Goal: Information Seeking & Learning: Learn about a topic

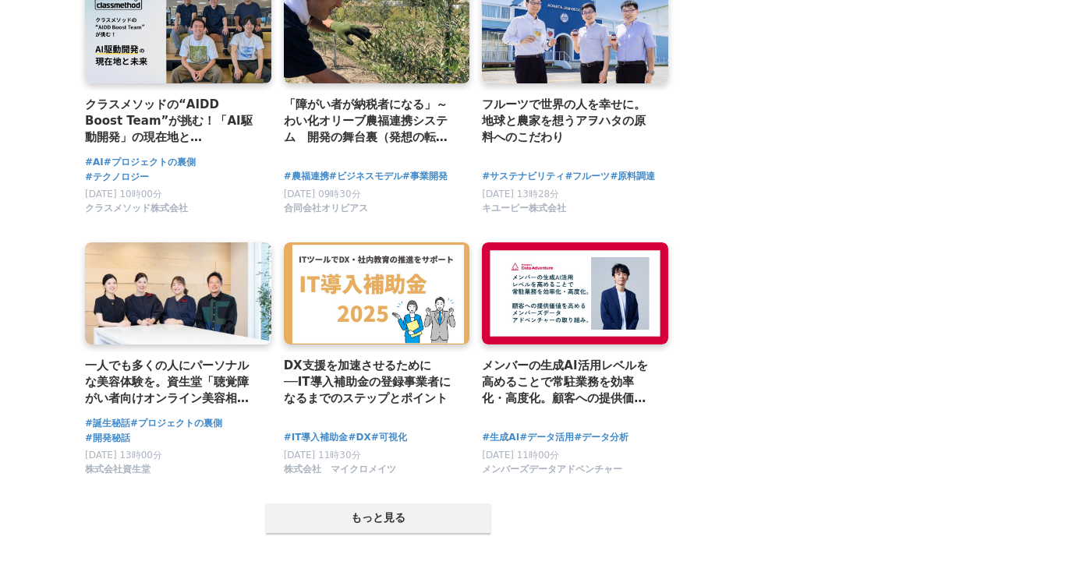
scroll to position [2844, 0]
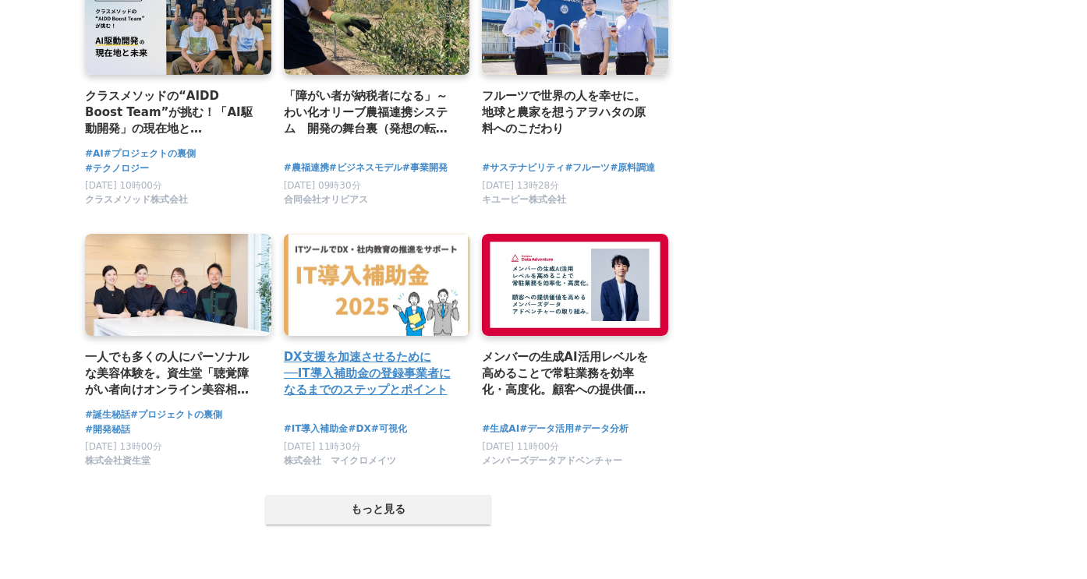
click at [336, 359] on h2 "DX支援を加速させるために──IT導入補助金の登録事業者になるまでのステップとポイント" at bounding box center [371, 374] width 174 height 51
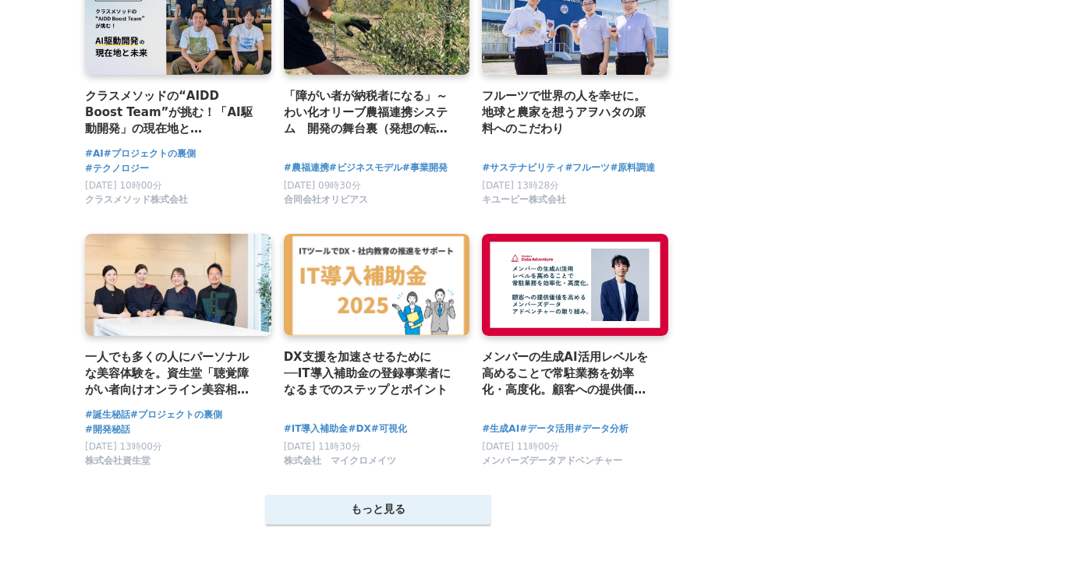
click at [337, 510] on button "もっと見る" at bounding box center [378, 510] width 225 height 30
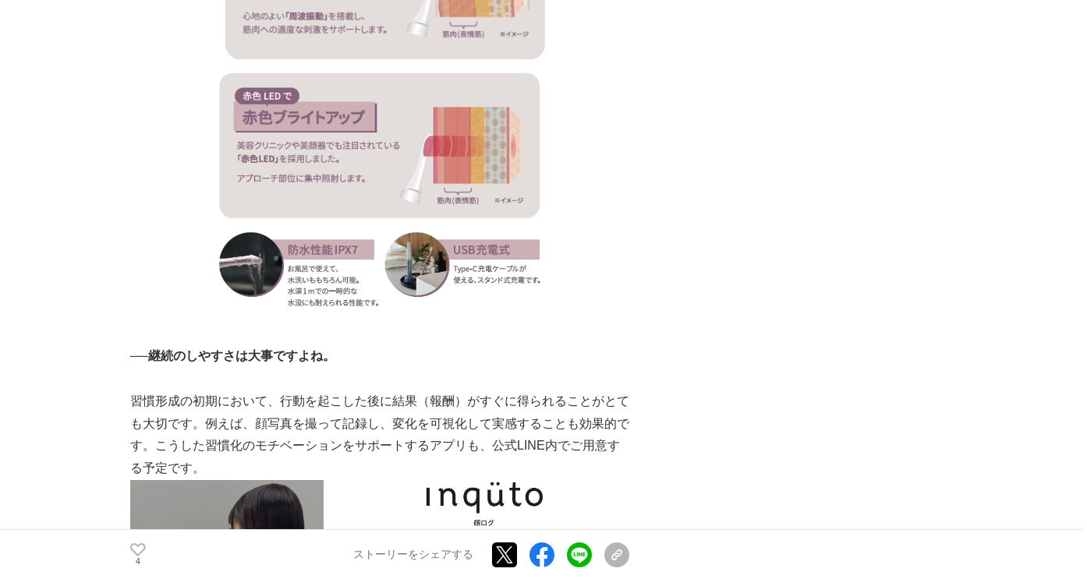
scroll to position [5020, 0]
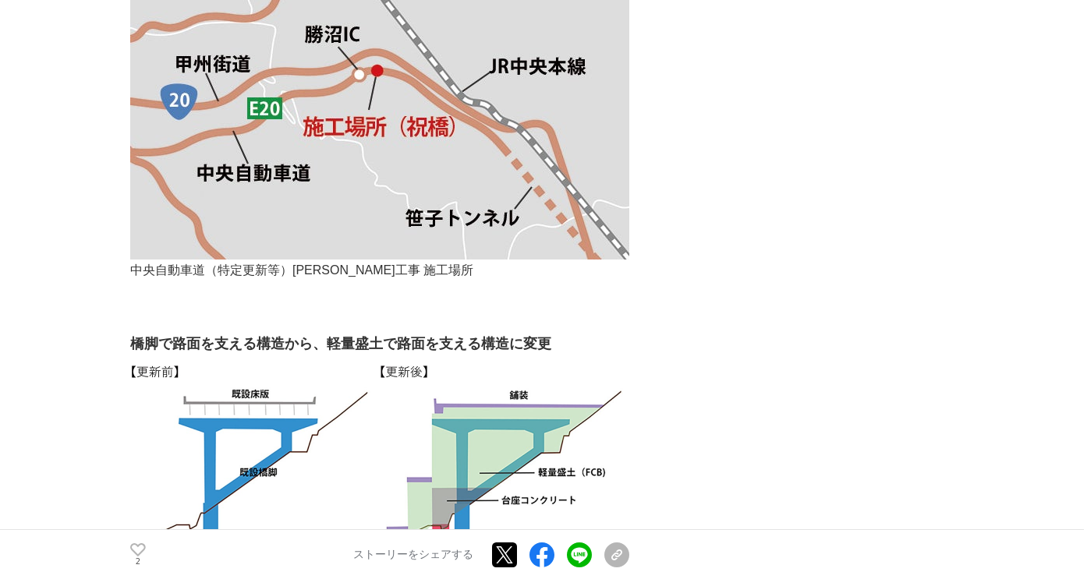
scroll to position [1564, 0]
